Goal: Navigation & Orientation: Understand site structure

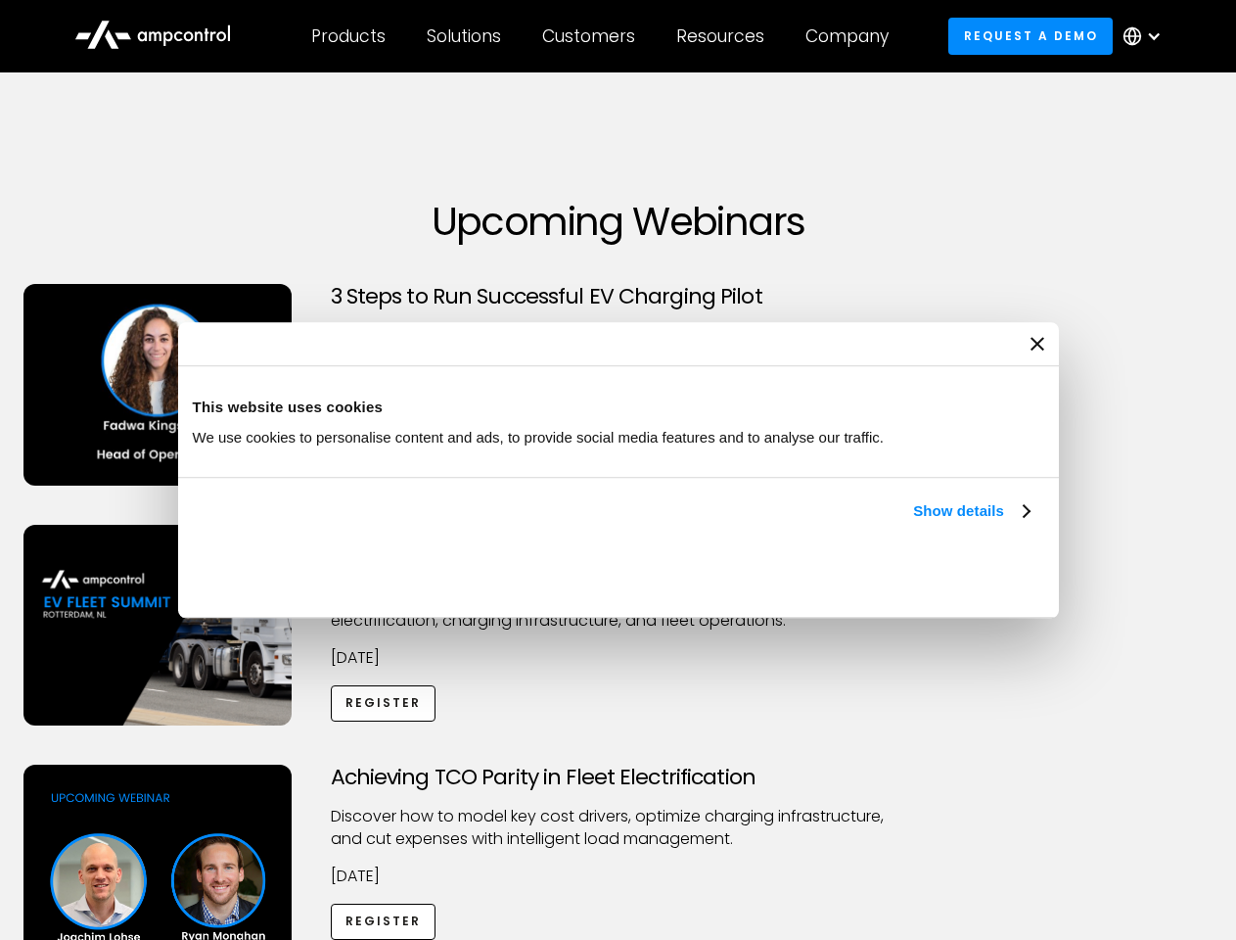
click at [913, 523] on link "Show details" at bounding box center [970, 510] width 115 height 23
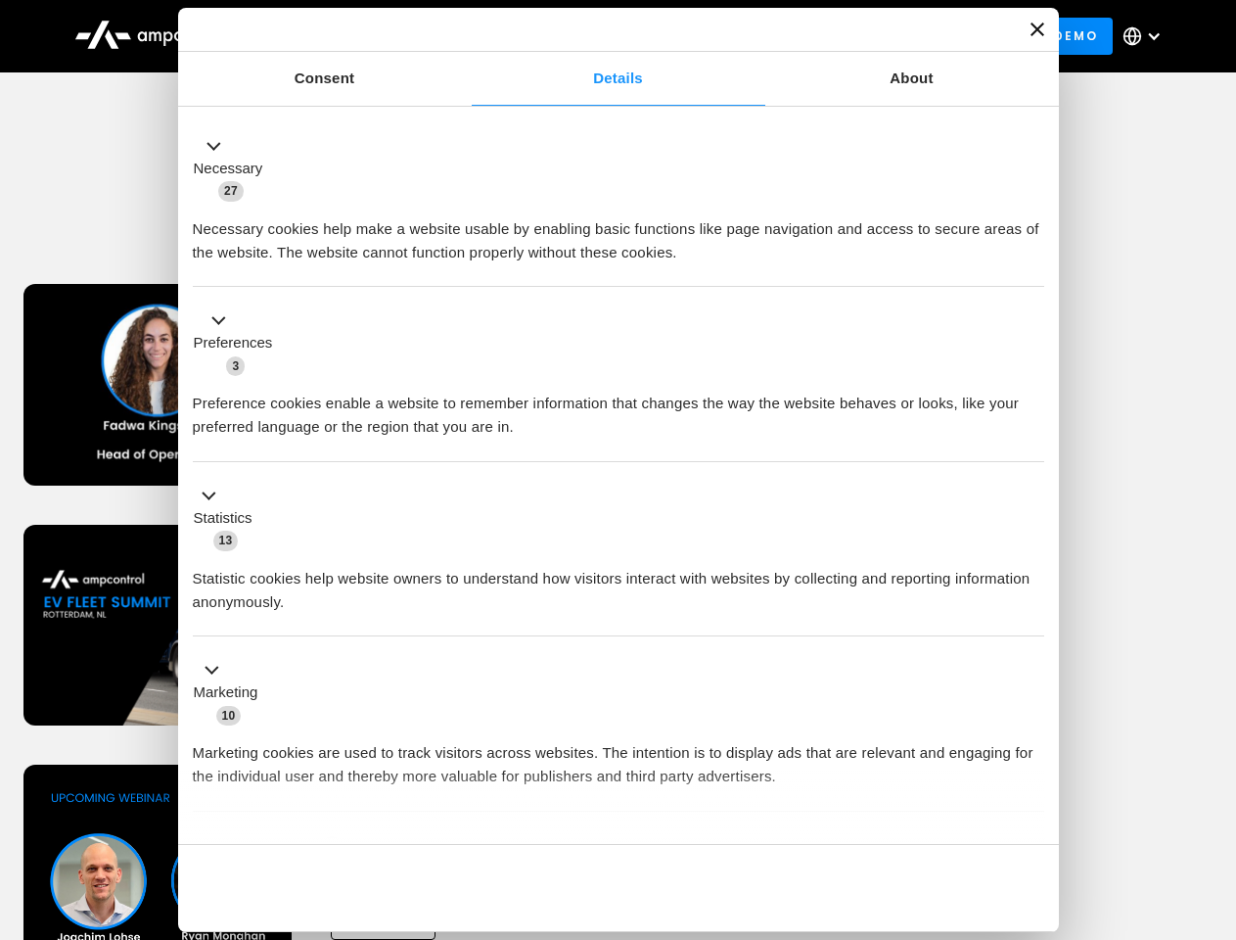
click at [1032, 637] on li "Statistics 13 Statistic cookies help website owners to understand how visitors …" at bounding box center [618, 549] width 851 height 175
click at [1215, 789] on div "Achieving TCO Parity in Fleet Electrification Discover how to model key cost dr…" at bounding box center [618, 917] width 1229 height 307
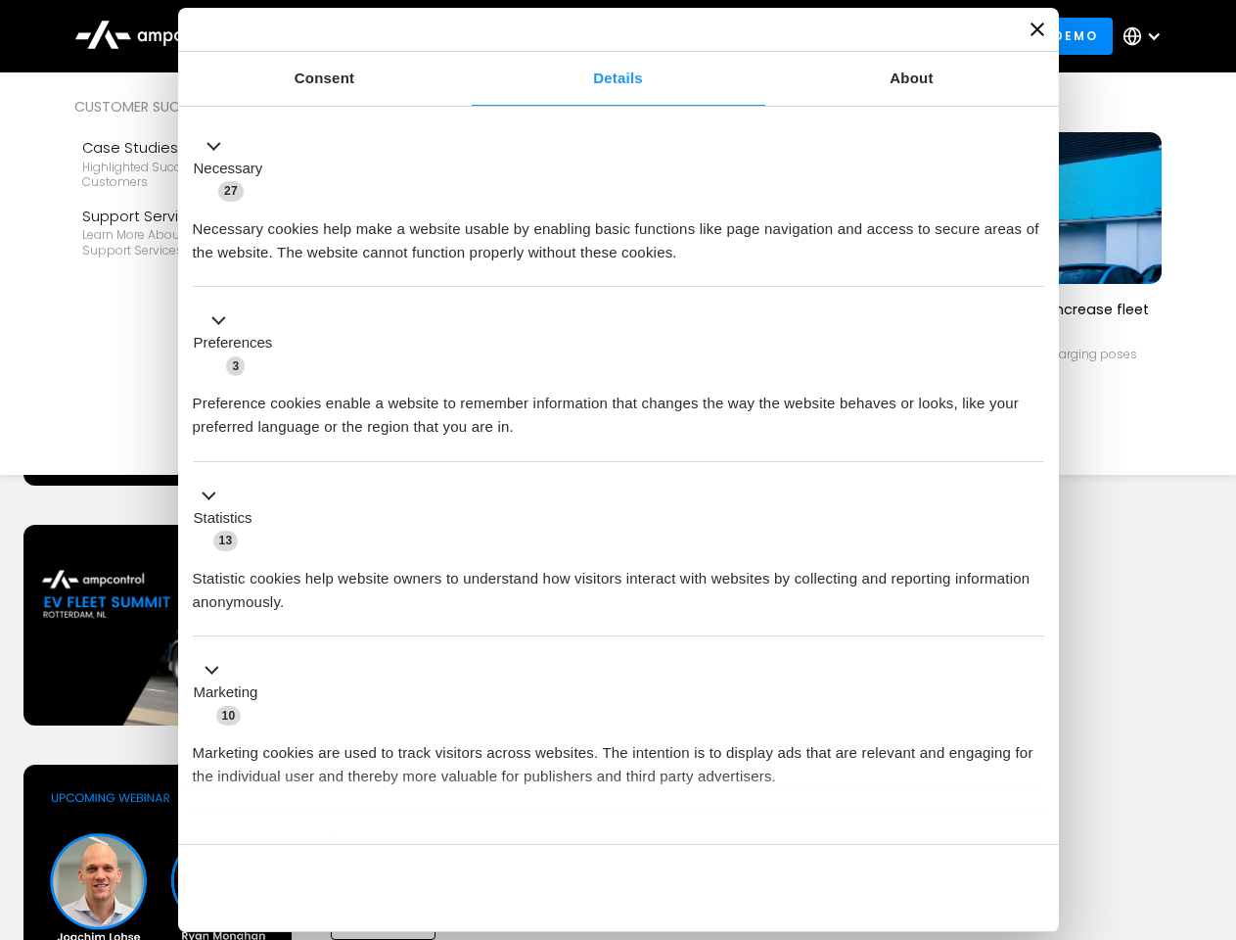
click at [602, 36] on div "Customers" at bounding box center [588, 36] width 93 height 22
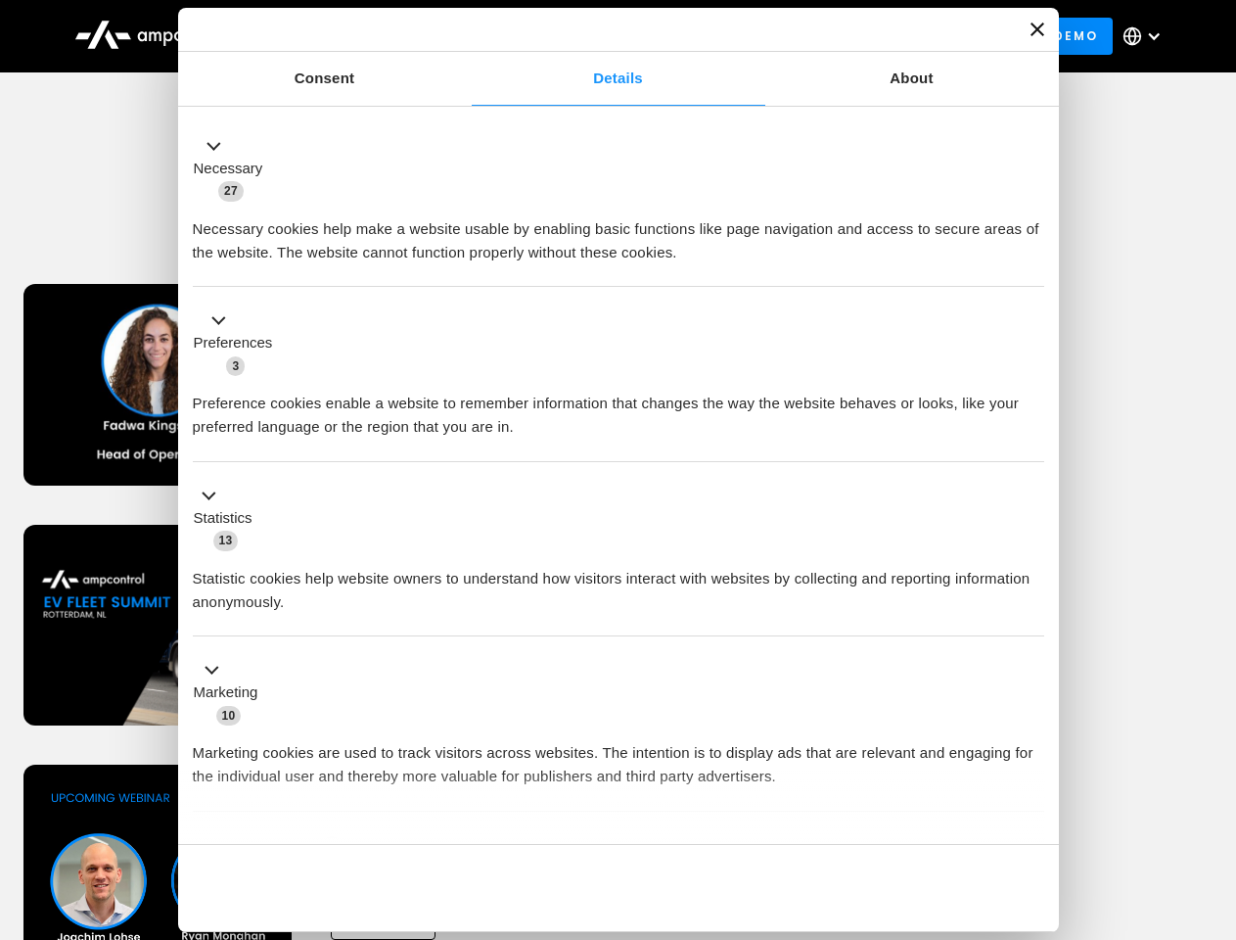
click at [347, 36] on div "Products" at bounding box center [348, 36] width 74 height 22
click at [465, 36] on div "Solutions" at bounding box center [464, 36] width 74 height 22
click at [592, 36] on div "Customers" at bounding box center [588, 36] width 93 height 22
click at [724, 36] on div "Resources" at bounding box center [720, 36] width 88 height 22
click at [853, 36] on div "Company" at bounding box center [846, 36] width 83 height 22
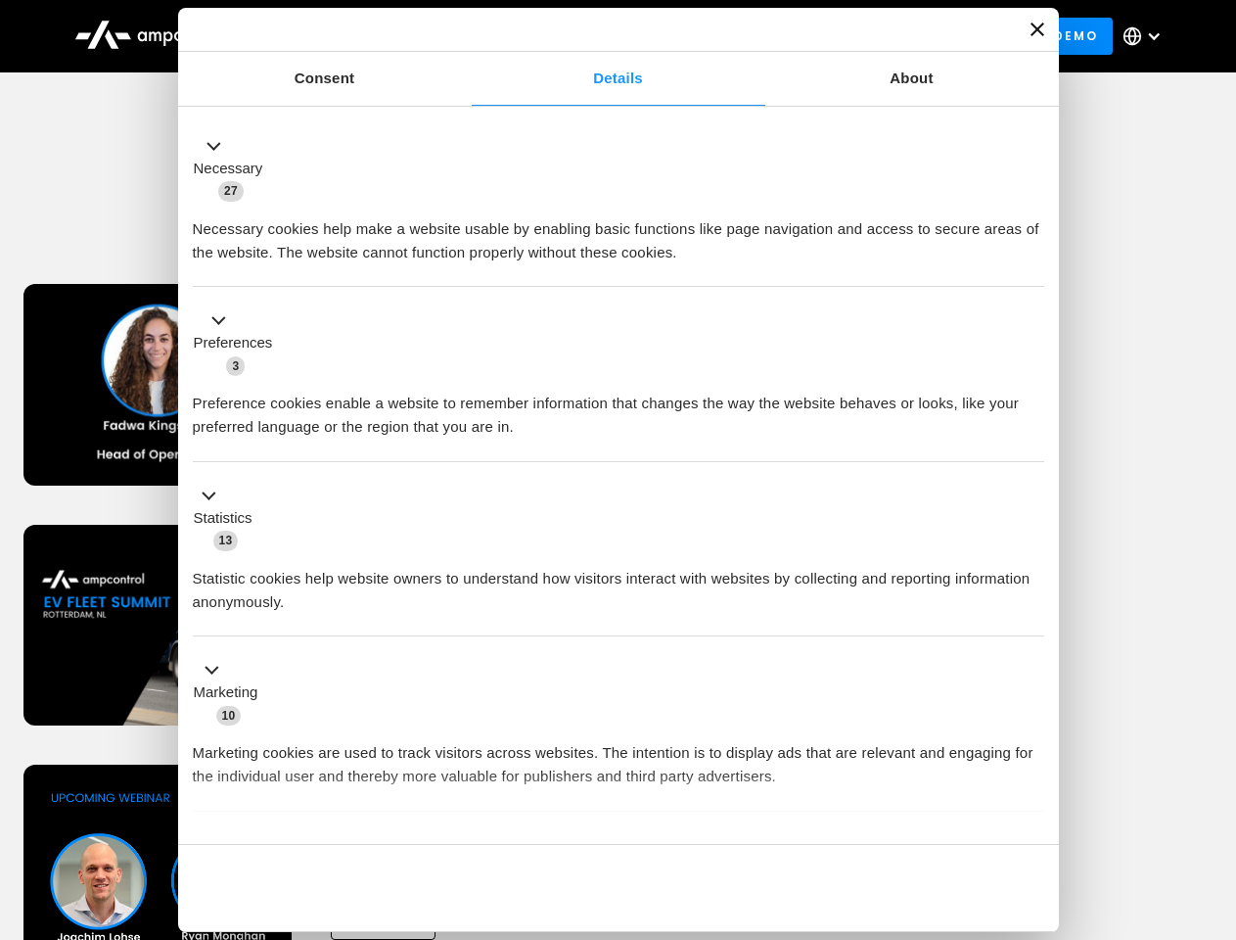
click at [1147, 36] on div at bounding box center [1154, 36] width 16 height 16
